Goal: Task Accomplishment & Management: Manage account settings

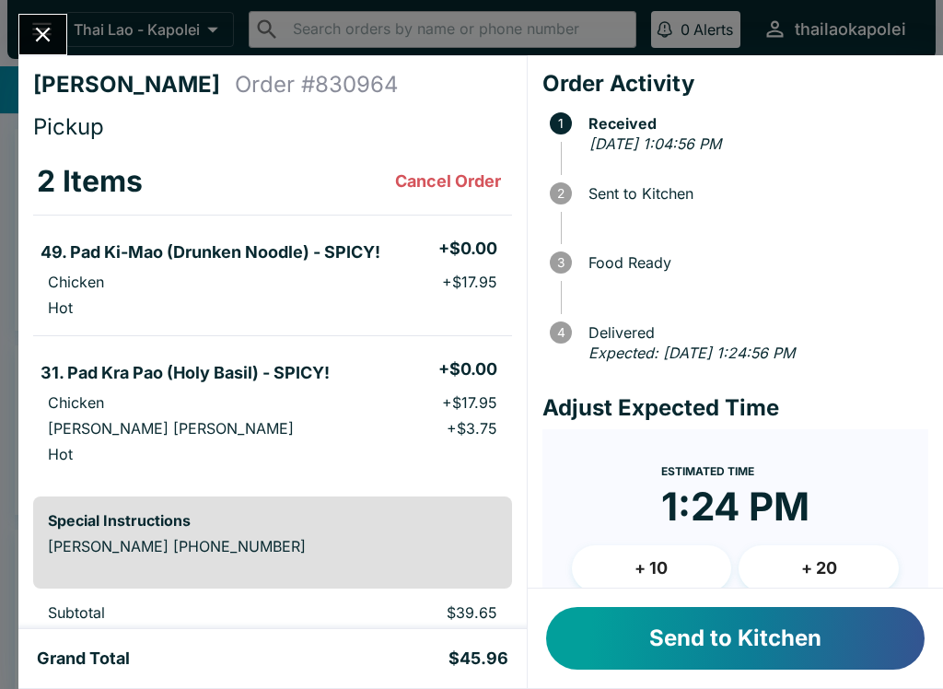
scroll to position [-2, 0]
click at [691, 635] on button "Send to Kitchen" at bounding box center [735, 638] width 379 height 63
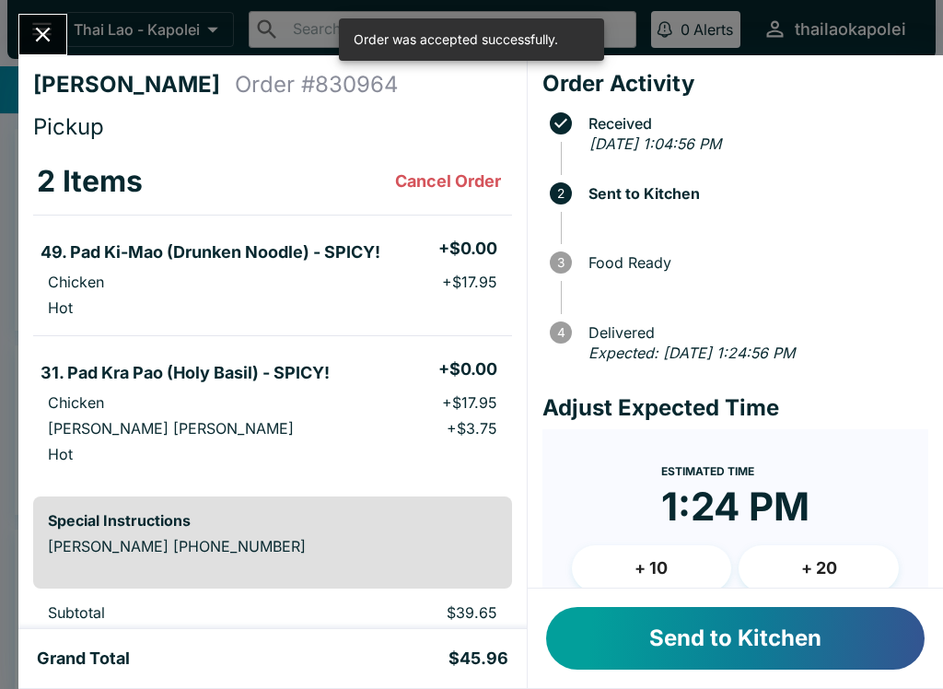
scroll to position [0, 0]
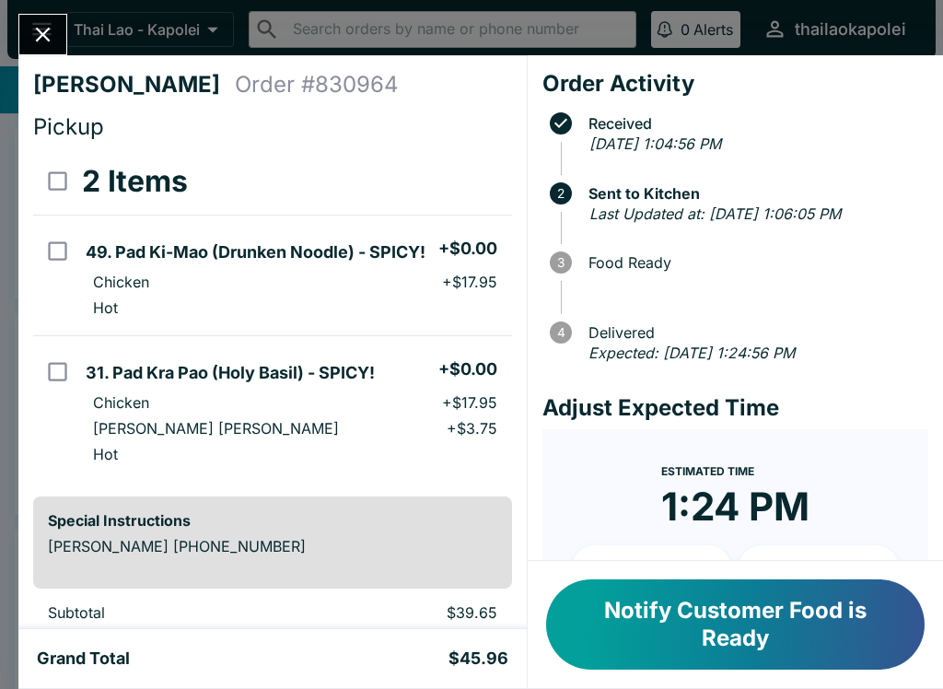
click at [42, 28] on icon "Close" at bounding box center [42, 34] width 25 height 25
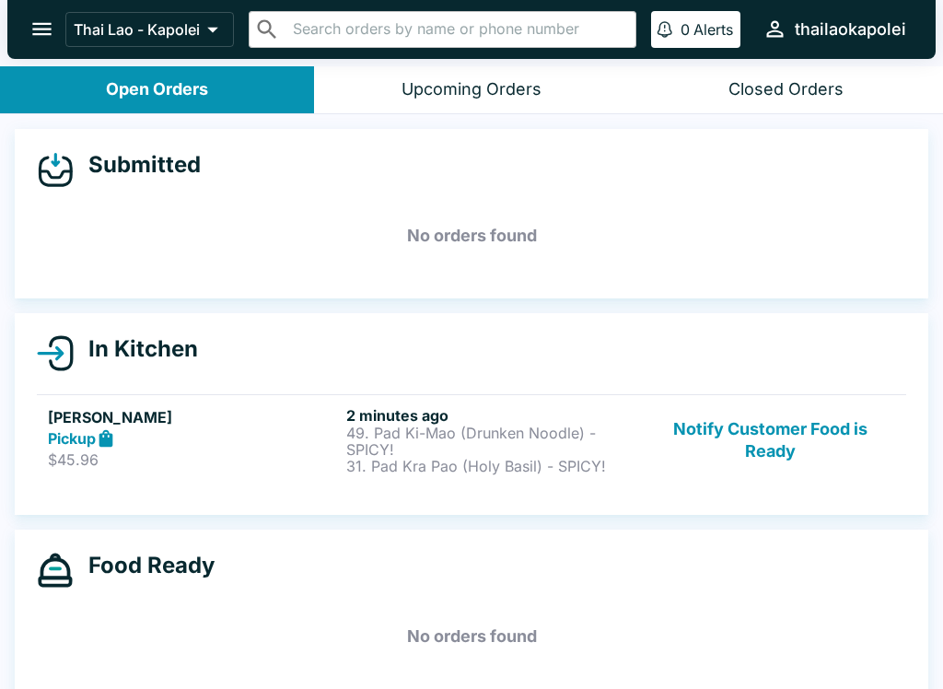
click at [644, 460] on div "[PERSON_NAME] Pickup $45.96 2 minutes ago 49. Pad Ki-Mao (Drunken Noodle) - SPI…" at bounding box center [471, 440] width 847 height 68
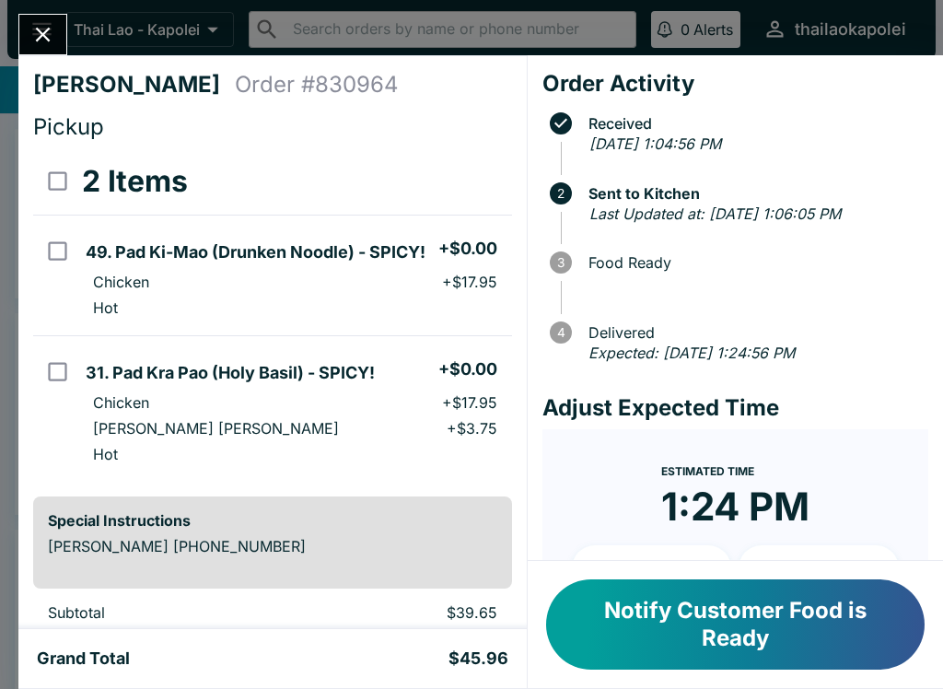
click at [37, 29] on icon "Close" at bounding box center [43, 35] width 15 height 15
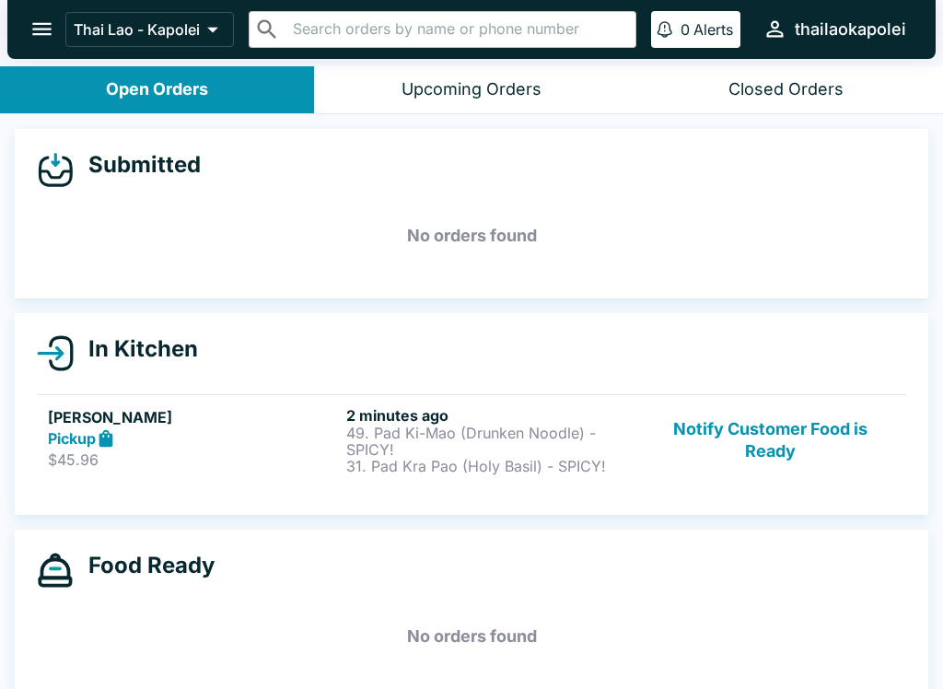
click at [517, 426] on p "49. Pad Ki-Mao (Drunken Noodle) - SPICY!" at bounding box center [491, 441] width 291 height 33
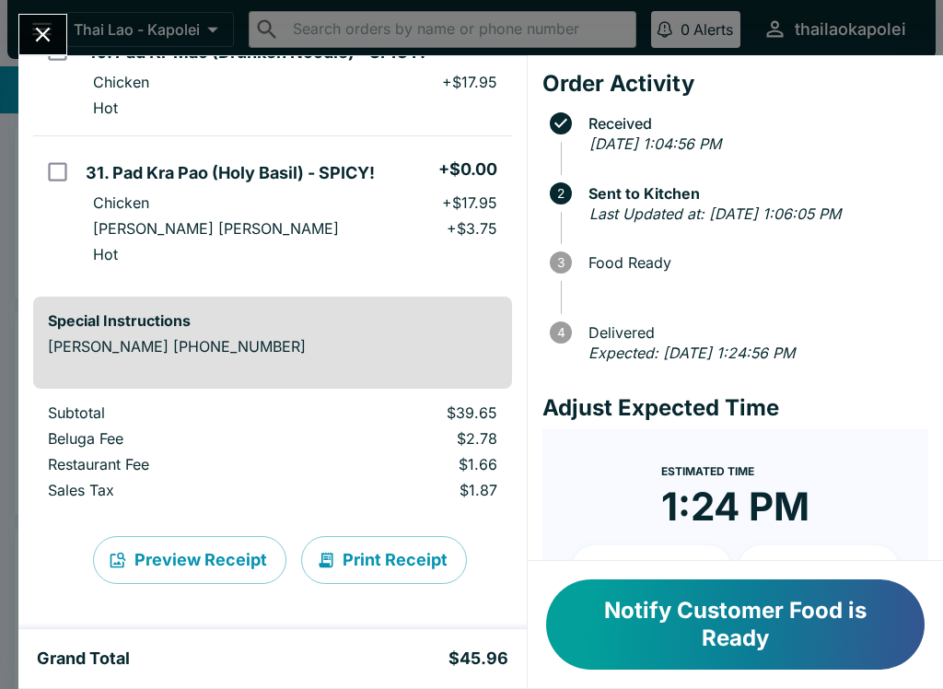
scroll to position [200, 0]
click at [760, 632] on button "Notify Customer Food is Ready" at bounding box center [735, 624] width 379 height 90
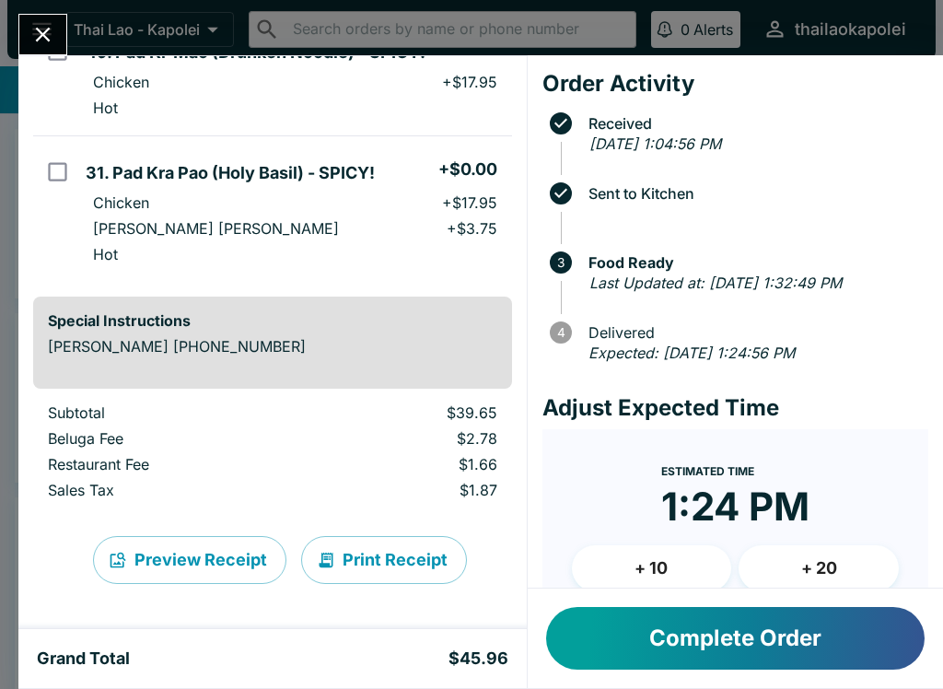
click at [741, 640] on button "Complete Order" at bounding box center [735, 638] width 379 height 63
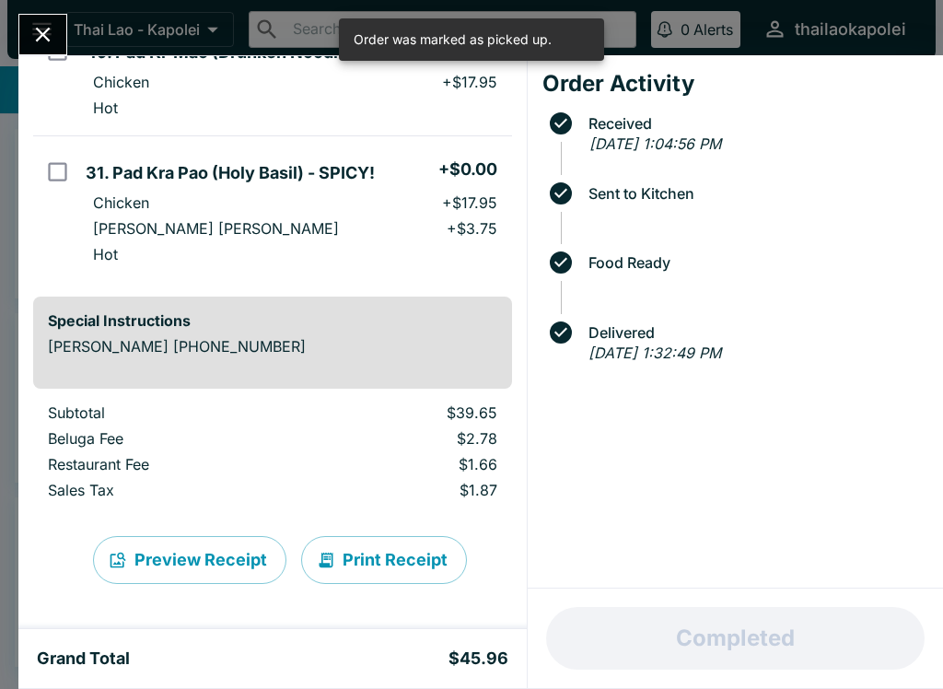
click at [51, 27] on icon "Close" at bounding box center [42, 34] width 25 height 25
